Goal: Transaction & Acquisition: Download file/media

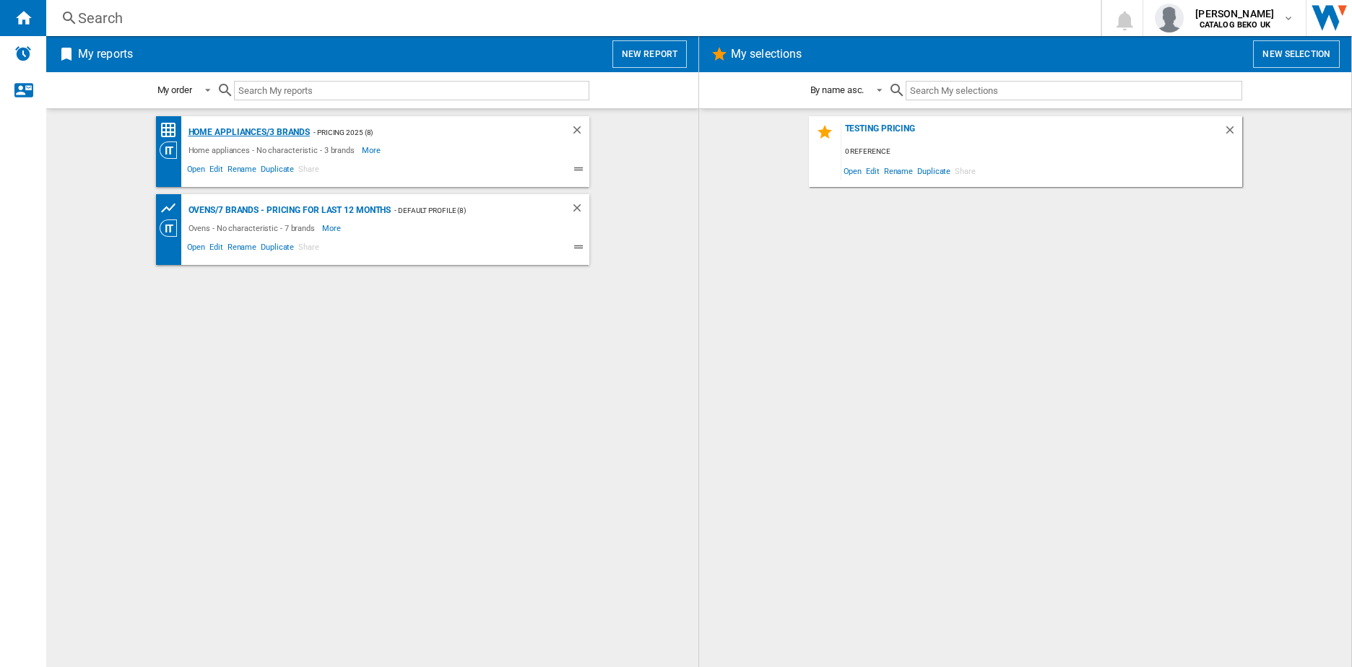
click at [277, 137] on div "Home appliances/3 brands" at bounding box center [248, 132] width 126 height 18
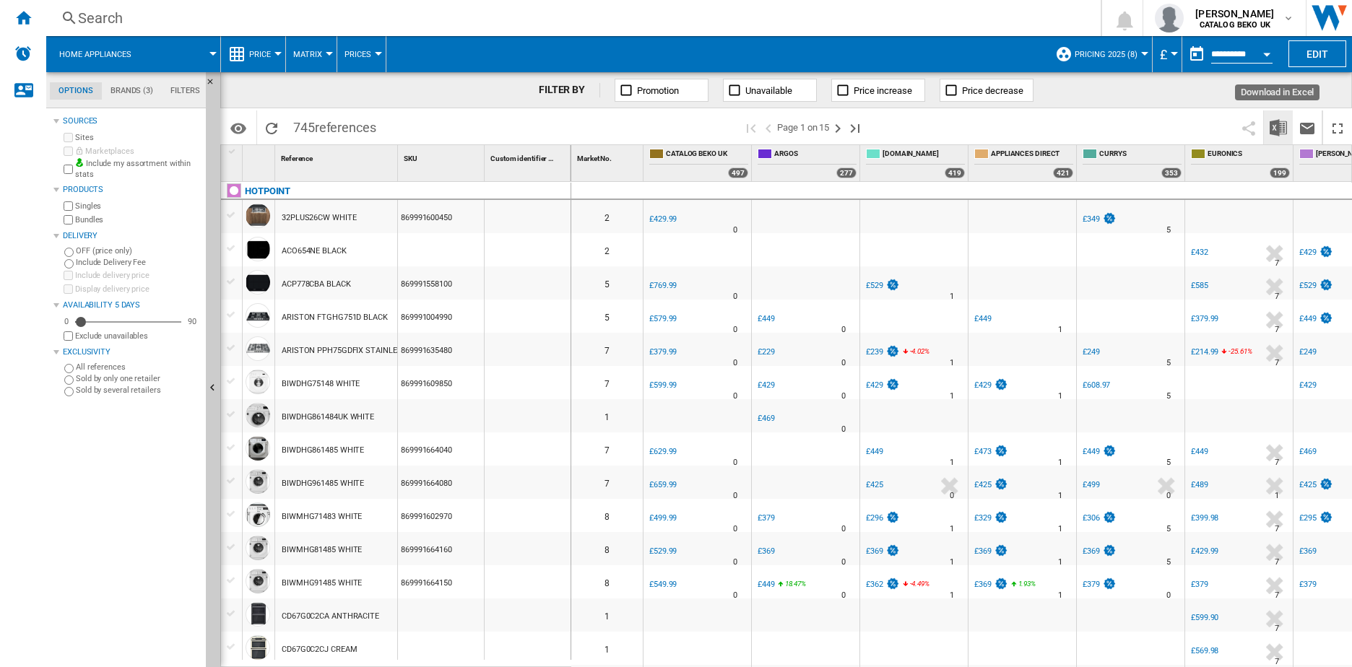
click at [1279, 126] on img "Download in Excel" at bounding box center [1277, 127] width 17 height 17
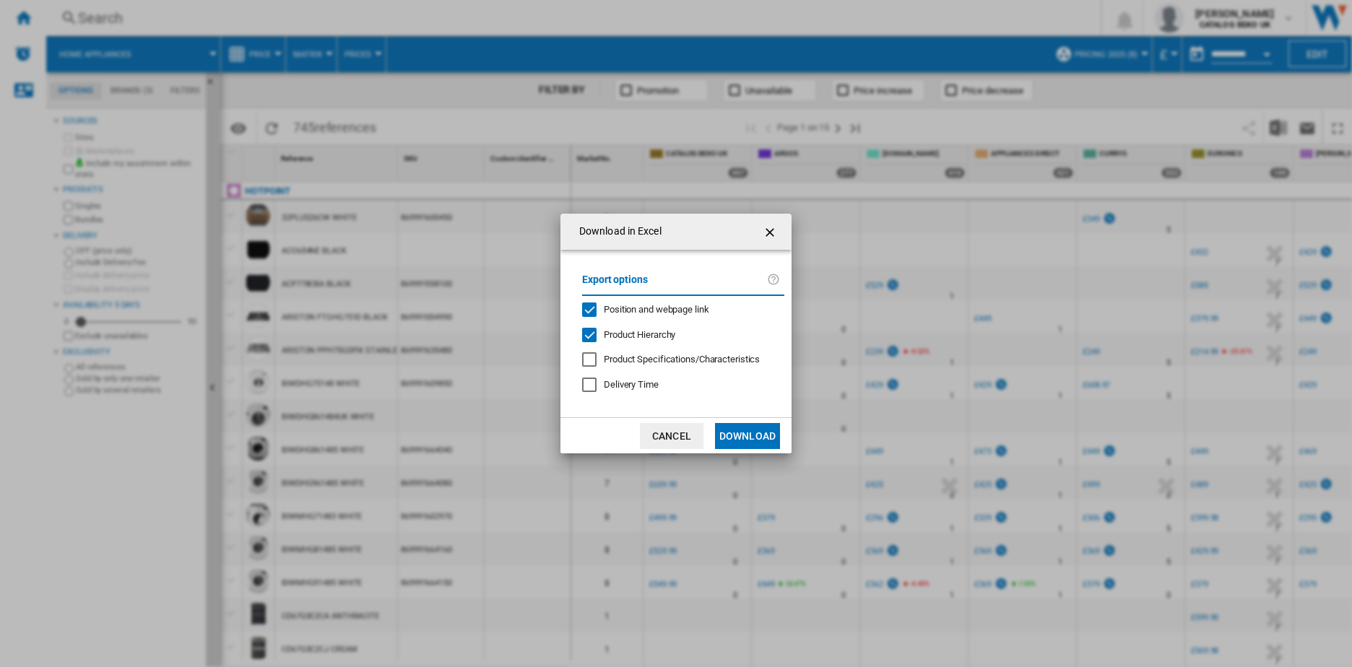
click at [720, 436] on button "Download" at bounding box center [747, 436] width 65 height 26
